Goal: Information Seeking & Learning: Learn about a topic

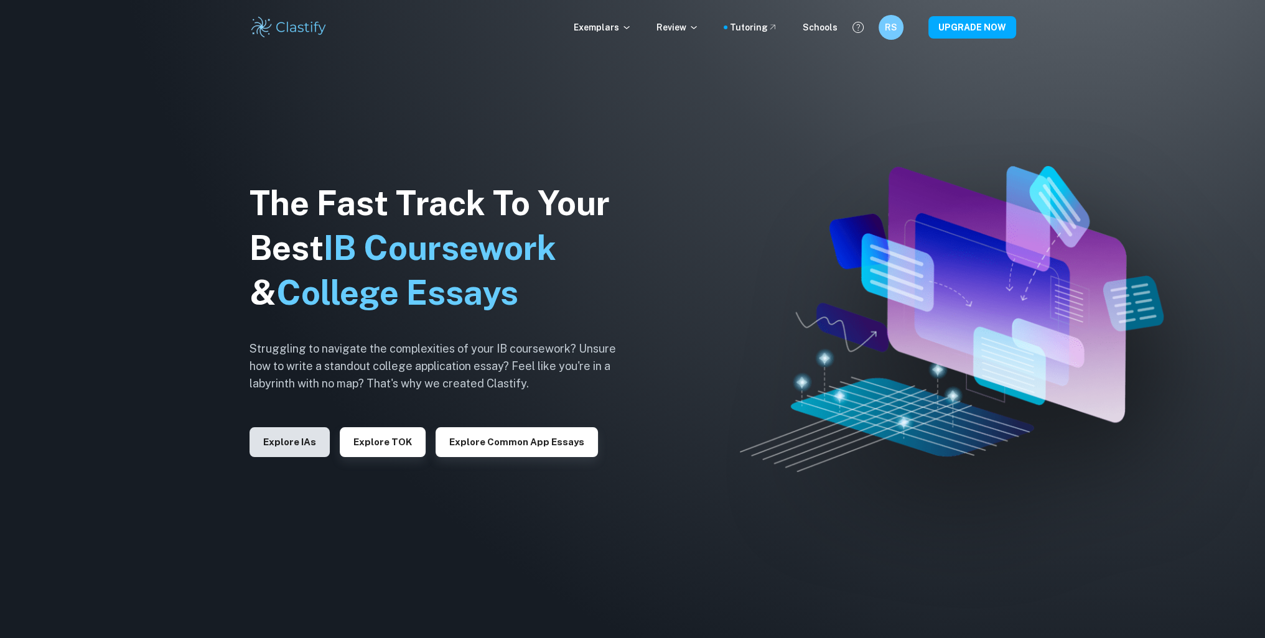
click at [291, 443] on button "Explore IAs" at bounding box center [290, 442] width 80 height 30
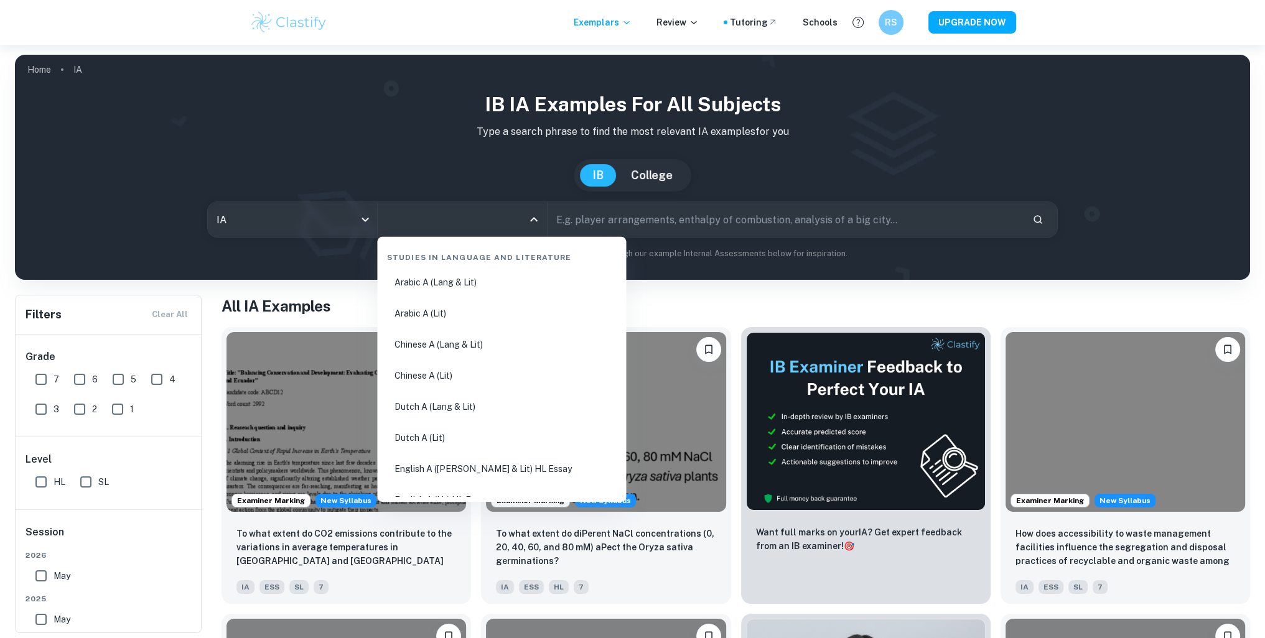
click at [434, 220] on input "All Subjects" at bounding box center [452, 220] width 139 height 24
click at [304, 215] on body "We value your privacy We use cookies to enhance your browsing experience, serve…" at bounding box center [632, 364] width 1265 height 638
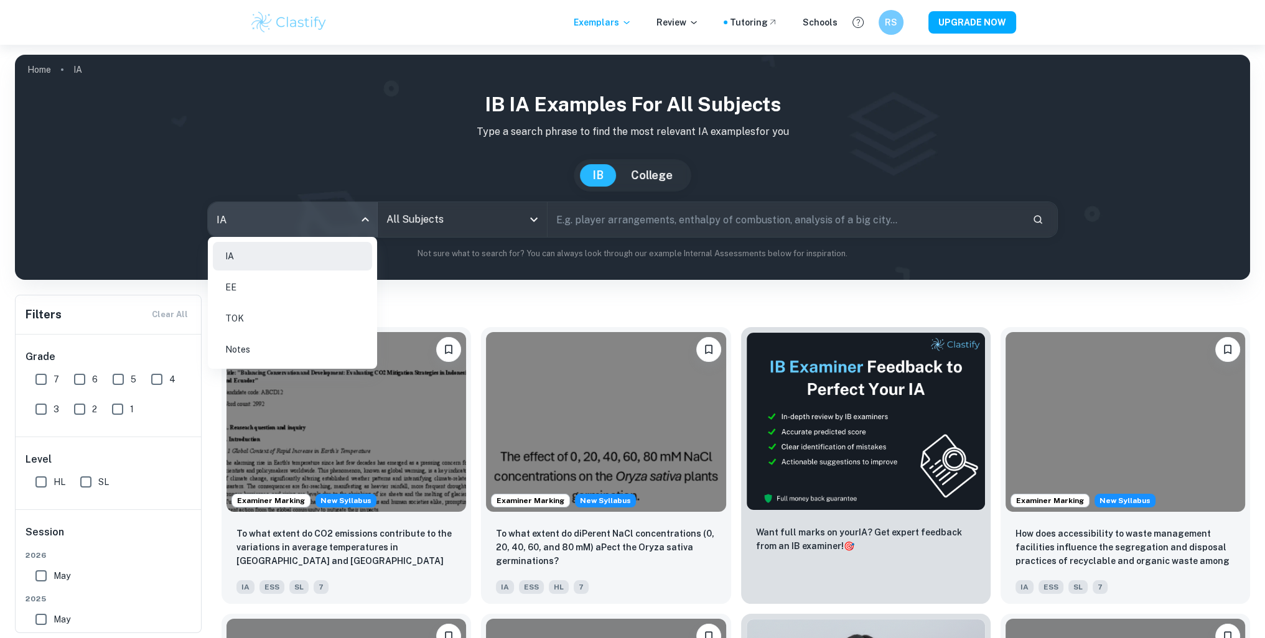
click at [262, 292] on li "EE" at bounding box center [292, 287] width 159 height 29
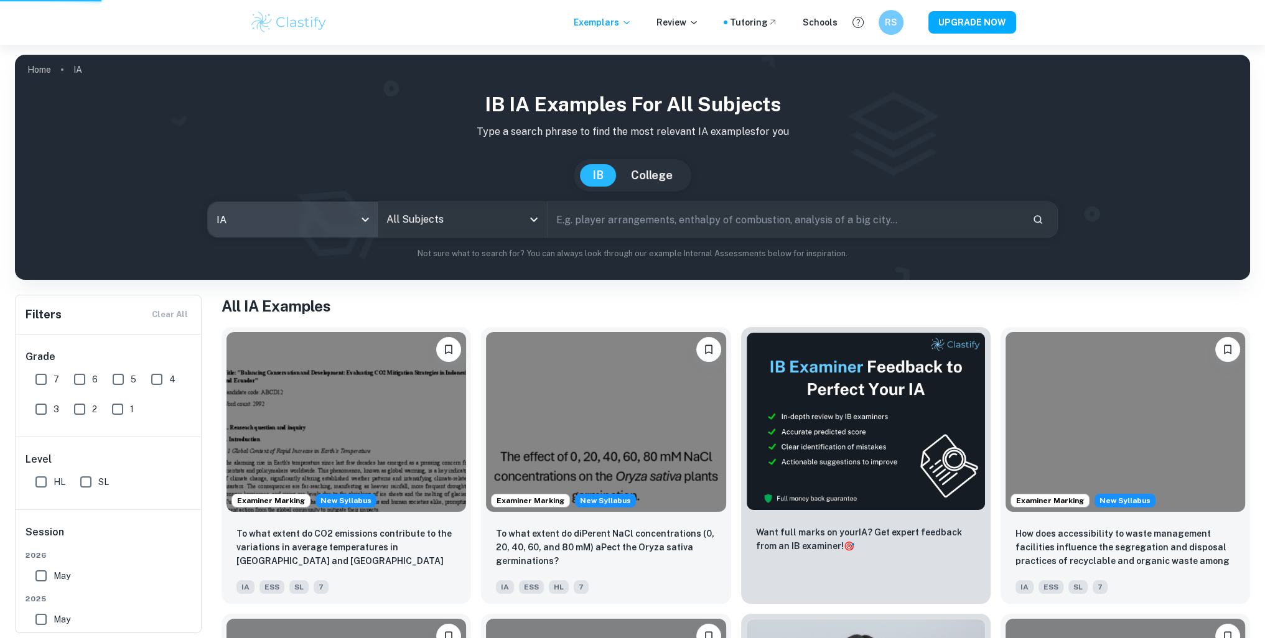
type input "ee"
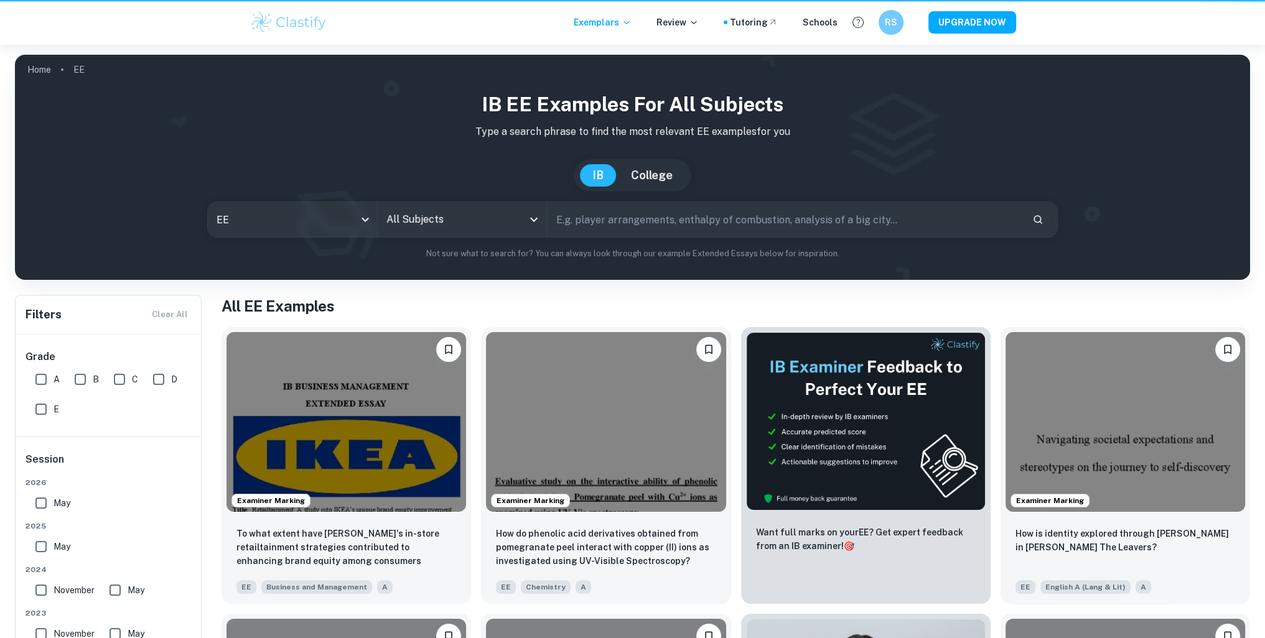
click at [422, 208] on div "IA EE TOK Notes" at bounding box center [632, 319] width 1265 height 638
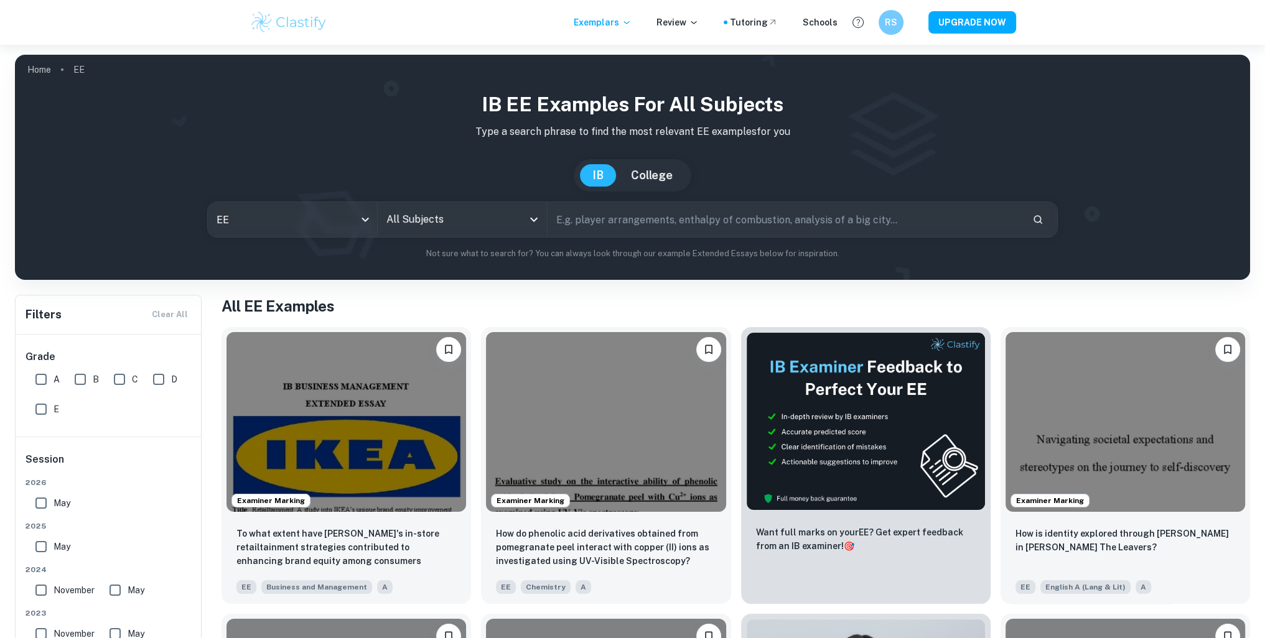
click at [433, 222] on input "All Subjects" at bounding box center [452, 220] width 139 height 24
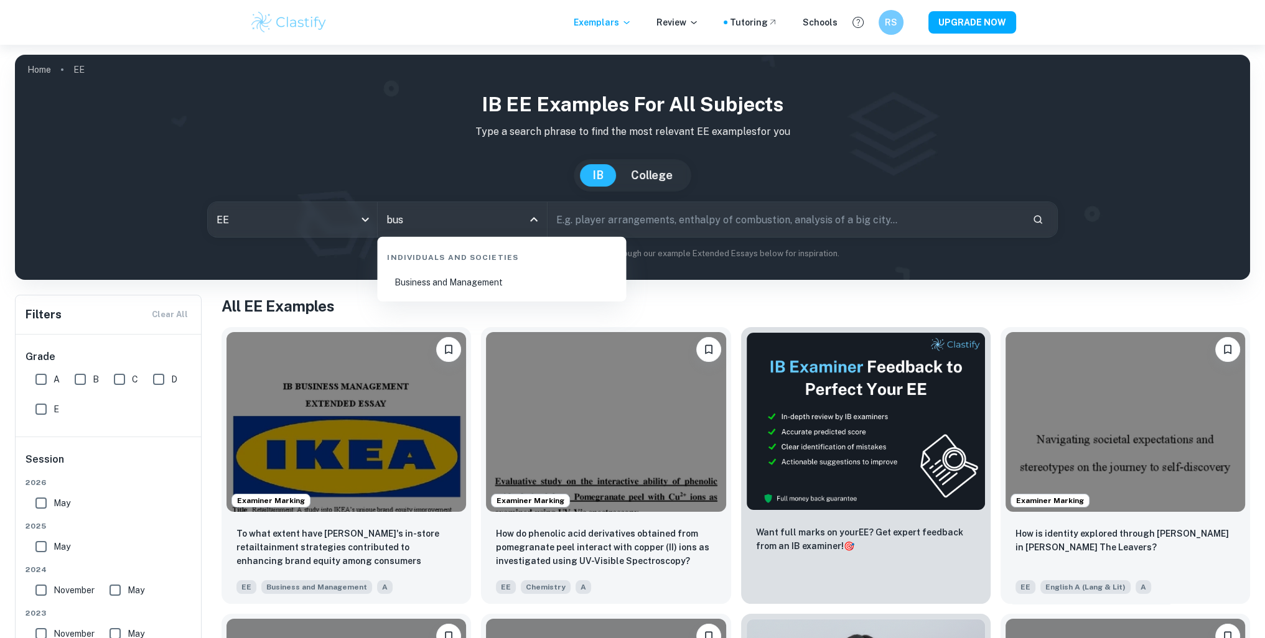
drag, startPoint x: 464, startPoint y: 282, endPoint x: 533, endPoint y: 253, distance: 75.0
click at [464, 282] on li "Business and Management" at bounding box center [501, 282] width 239 height 29
type input "Business and Management"
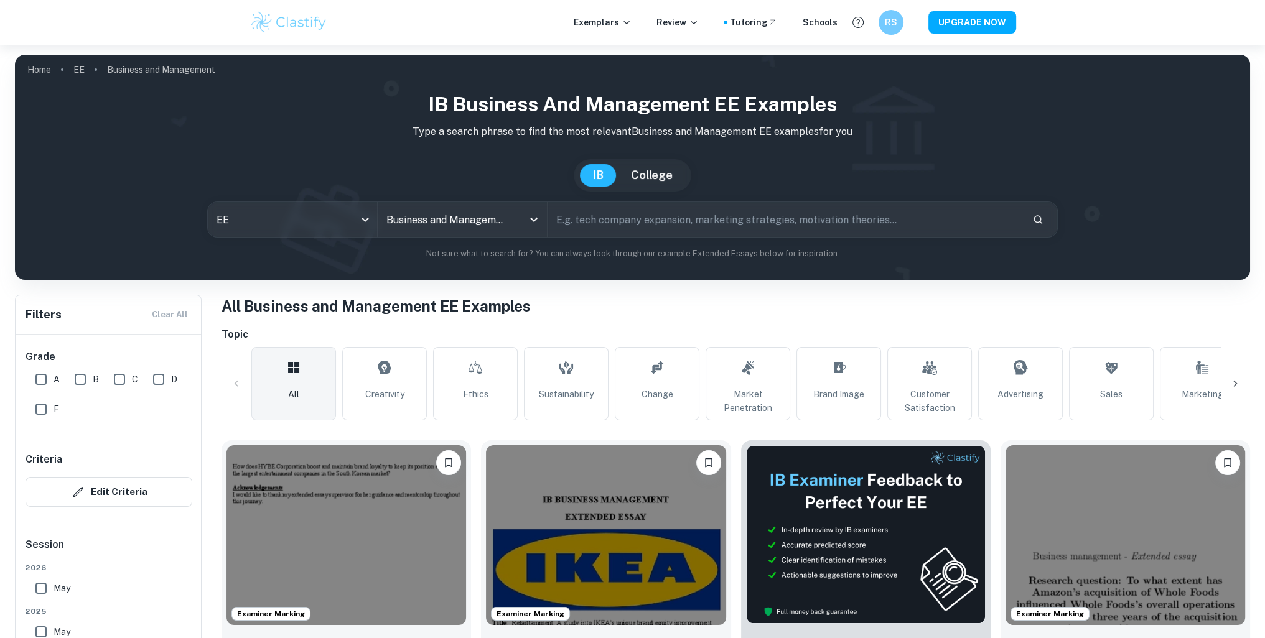
click at [103, 381] on div "B" at bounding box center [89, 377] width 39 height 30
click at [83, 378] on input "B" at bounding box center [80, 379] width 25 height 25
checkbox input "true"
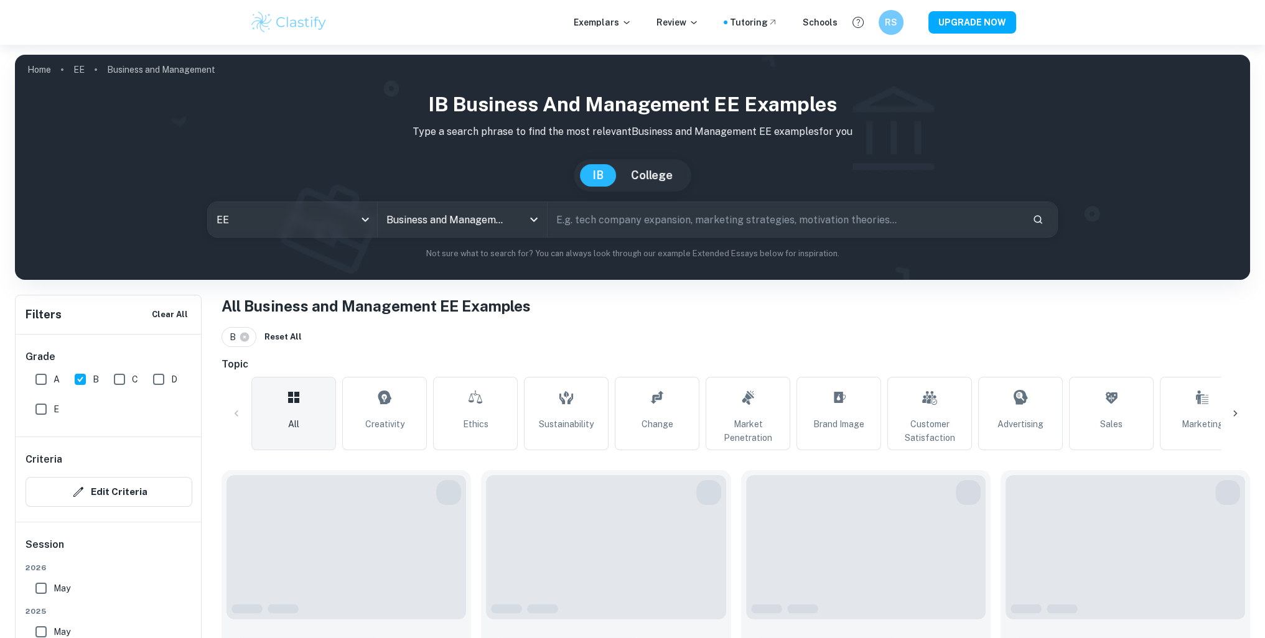
drag, startPoint x: 123, startPoint y: 379, endPoint x: 406, endPoint y: 277, distance: 301.0
click at [123, 379] on input "C" at bounding box center [119, 379] width 25 height 25
checkbox input "true"
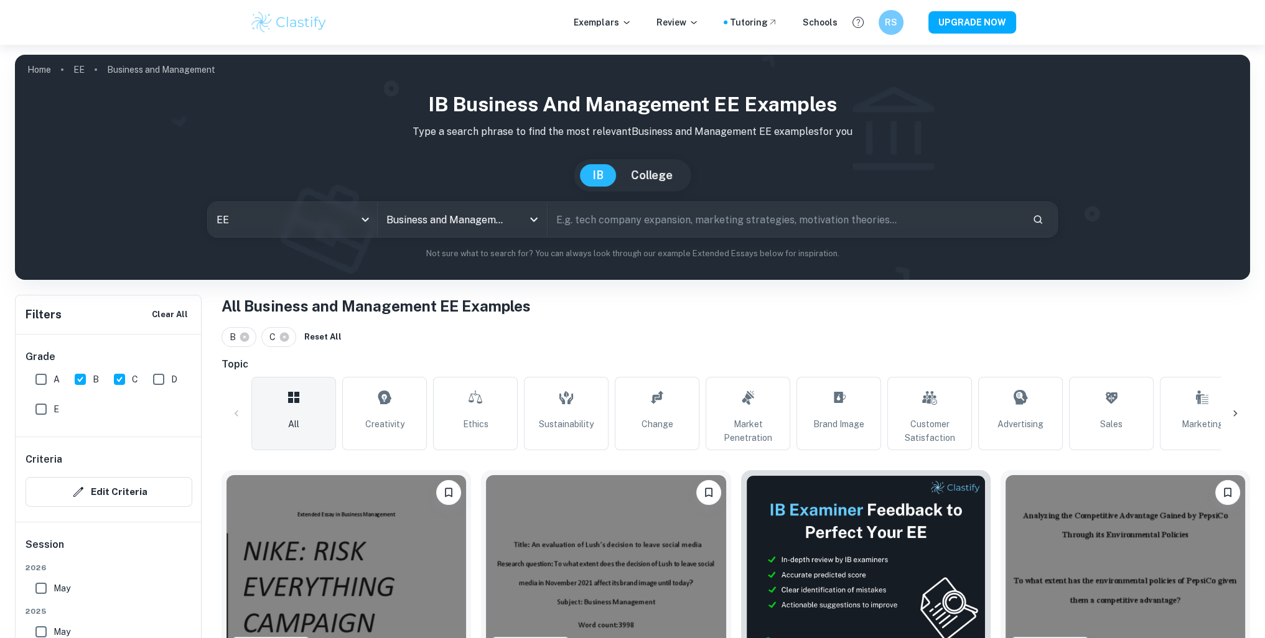
click at [592, 231] on input "text" at bounding box center [785, 219] width 475 height 35
type input "starbucks"
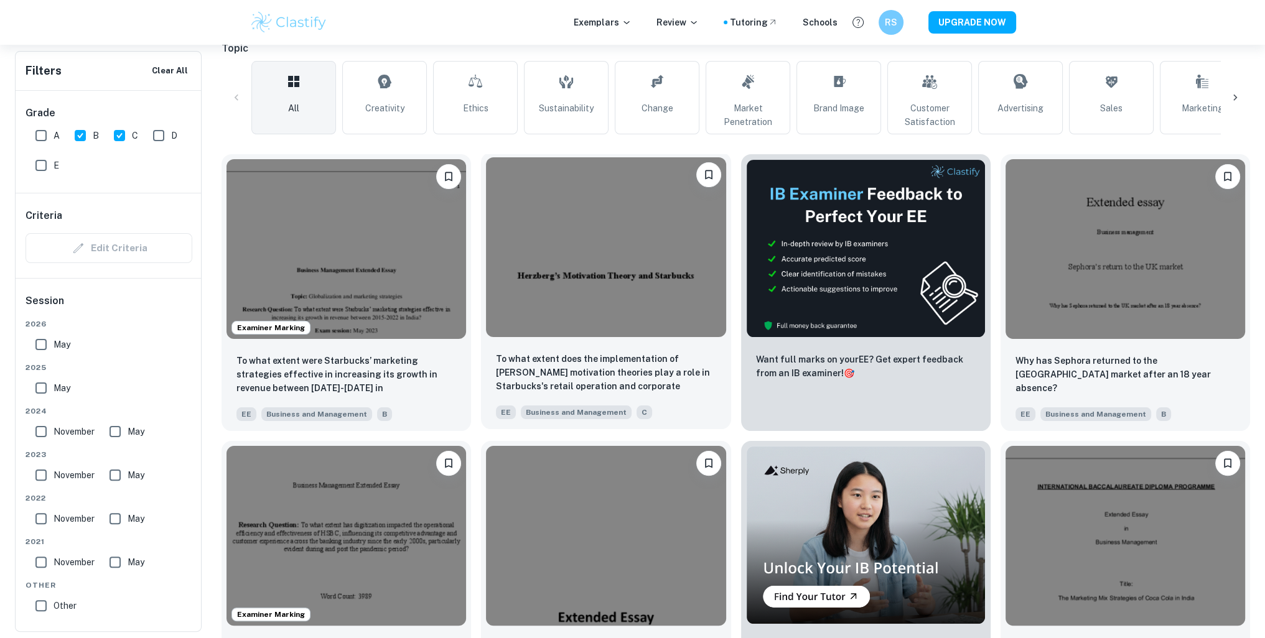
scroll to position [187, 0]
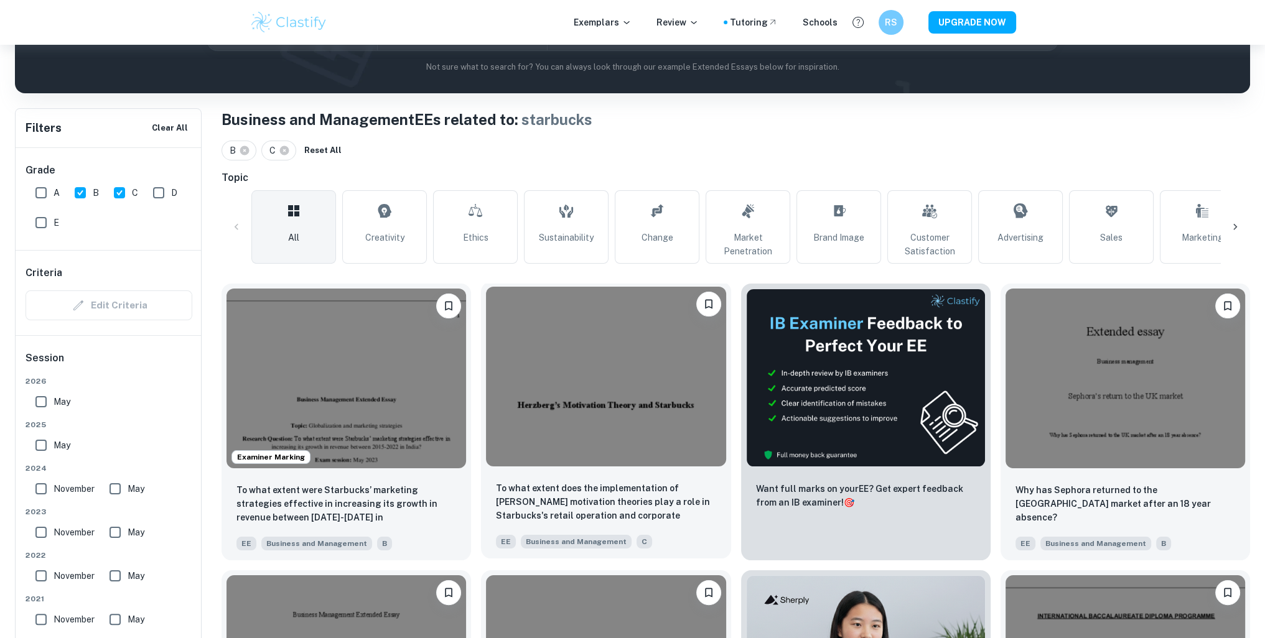
click at [558, 352] on img at bounding box center [606, 377] width 240 height 180
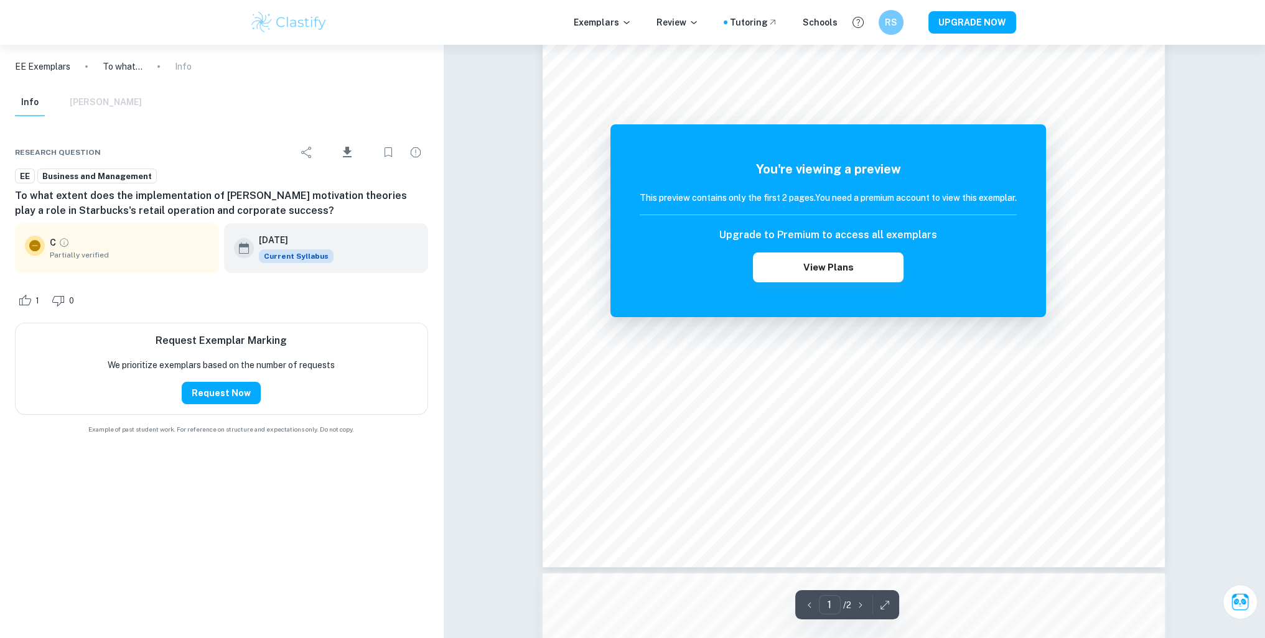
scroll to position [373, 0]
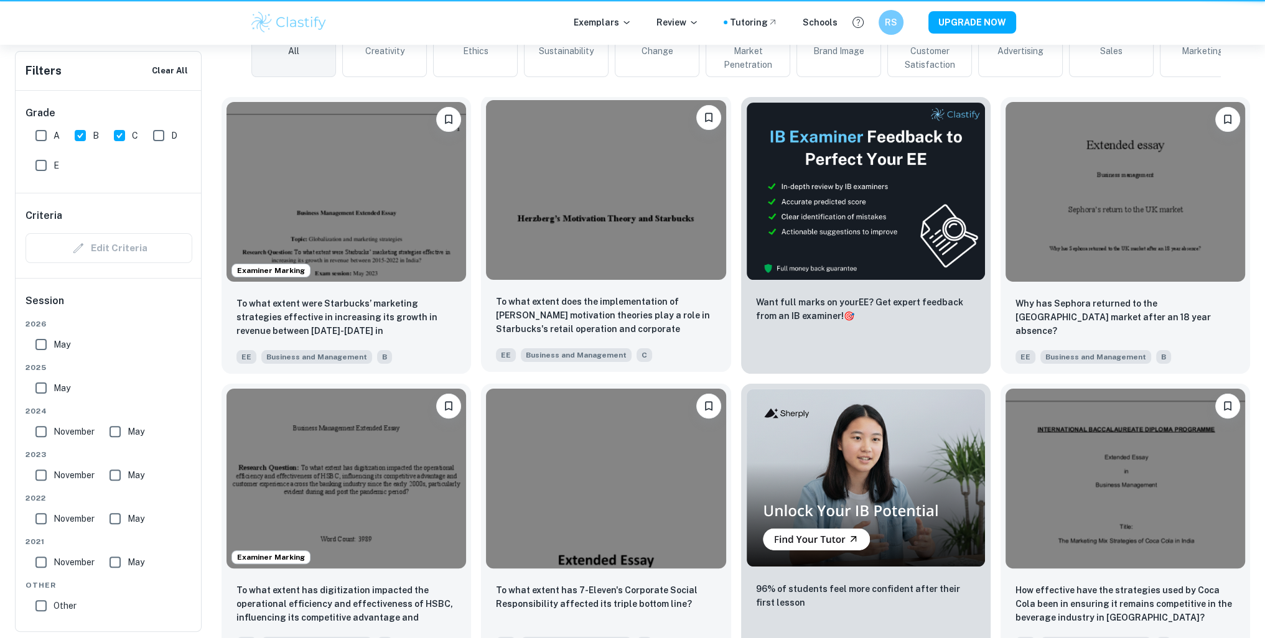
scroll to position [187, 0]
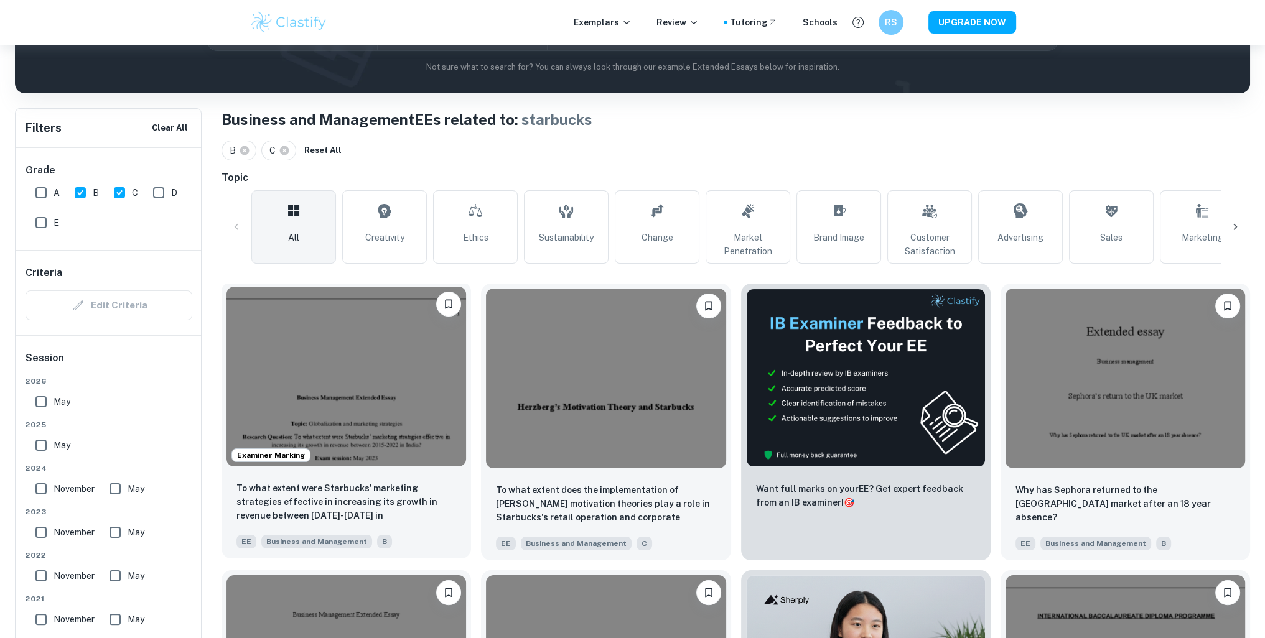
click at [353, 396] on img at bounding box center [347, 377] width 240 height 180
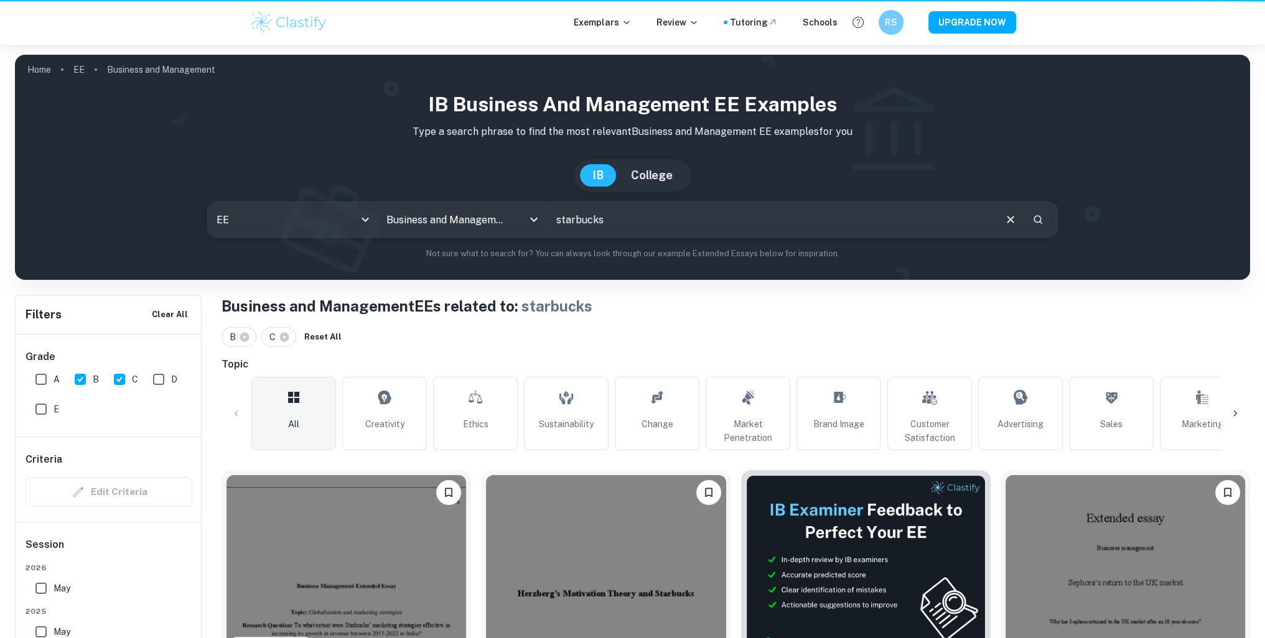
scroll to position [187, 0]
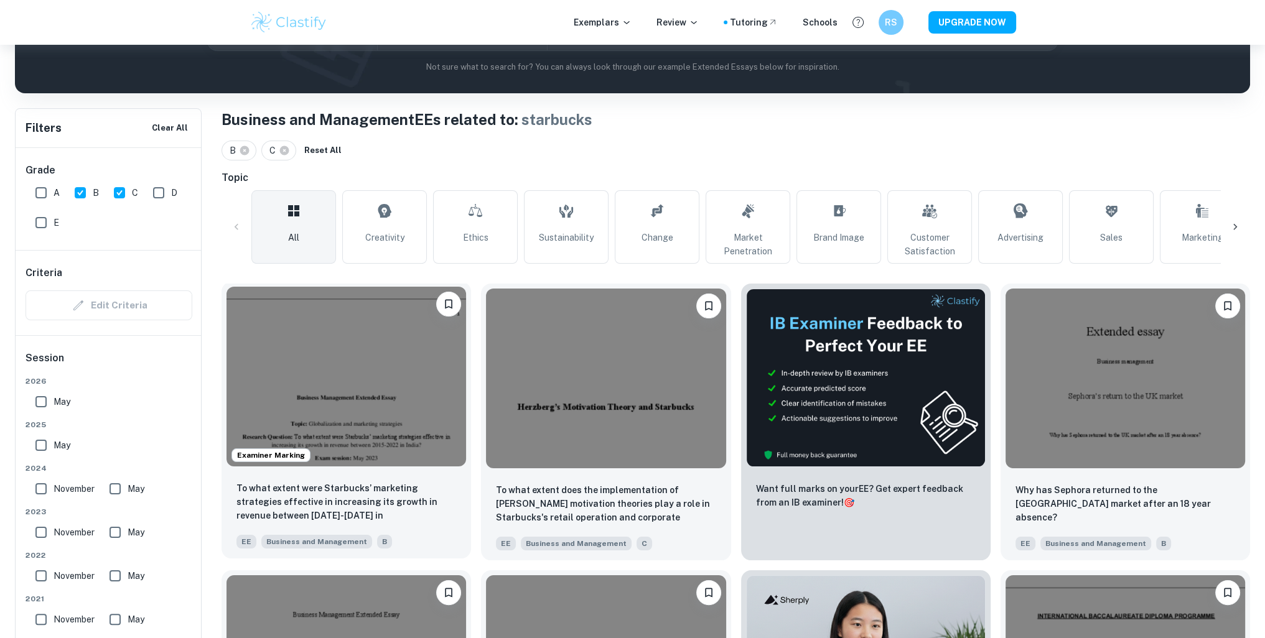
click at [377, 371] on img at bounding box center [347, 377] width 240 height 180
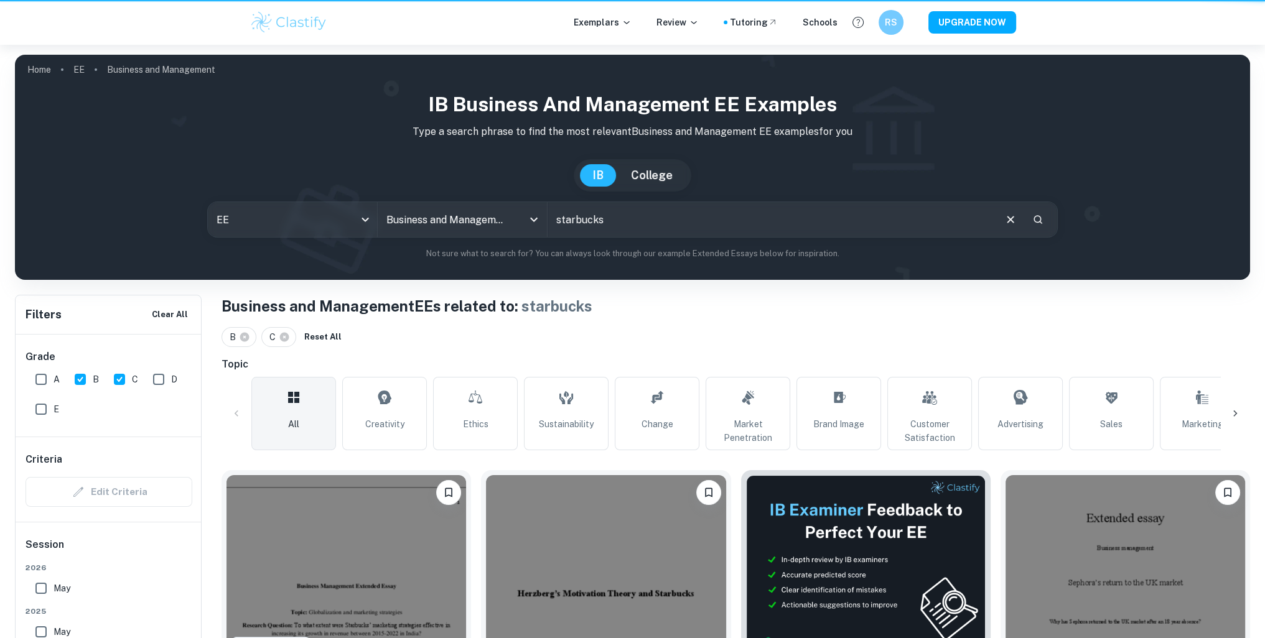
scroll to position [187, 0]
